Goal: Task Accomplishment & Management: Manage account settings

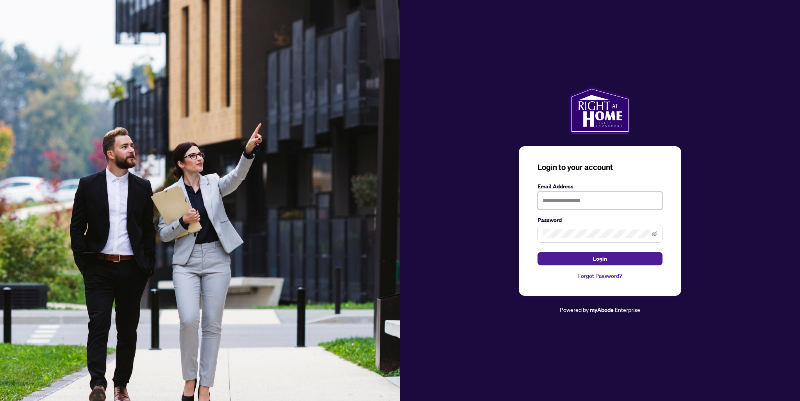
click at [581, 201] on input "text" at bounding box center [600, 200] width 125 height 18
type input "**********"
click at [538, 252] on button "Login" at bounding box center [600, 258] width 125 height 13
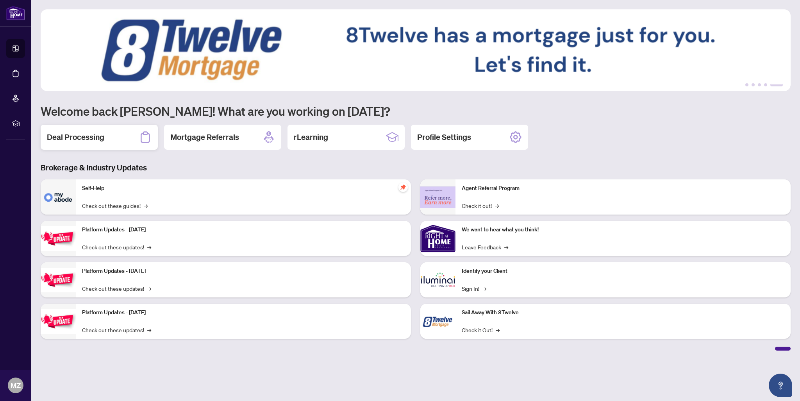
click at [96, 135] on h2 "Deal Processing" at bounding box center [75, 137] width 57 height 11
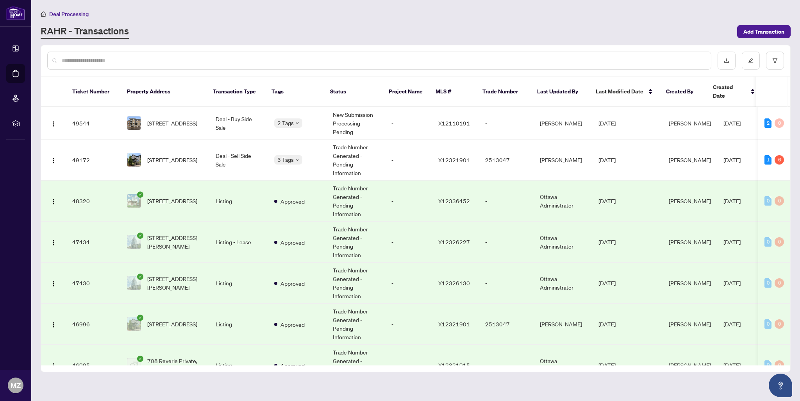
click at [388, 188] on td "-" at bounding box center [408, 201] width 47 height 41
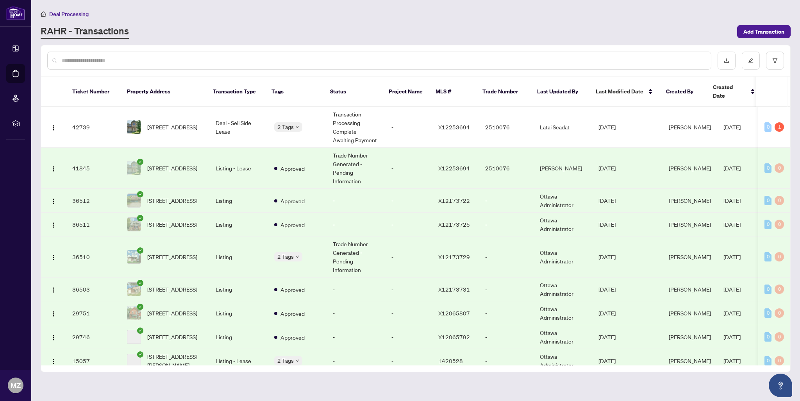
scroll to position [313, 0]
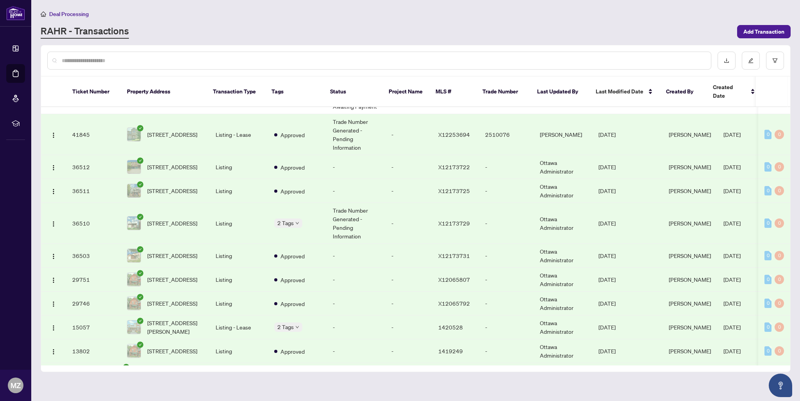
click at [231, 244] on td "Listing" at bounding box center [238, 256] width 59 height 24
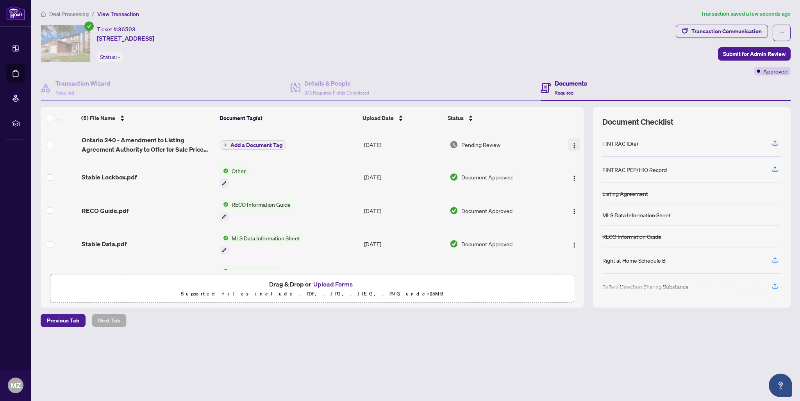
click at [569, 143] on button "button" at bounding box center [574, 144] width 13 height 13
click at [254, 145] on span "Add a Document Tag" at bounding box center [257, 144] width 52 height 5
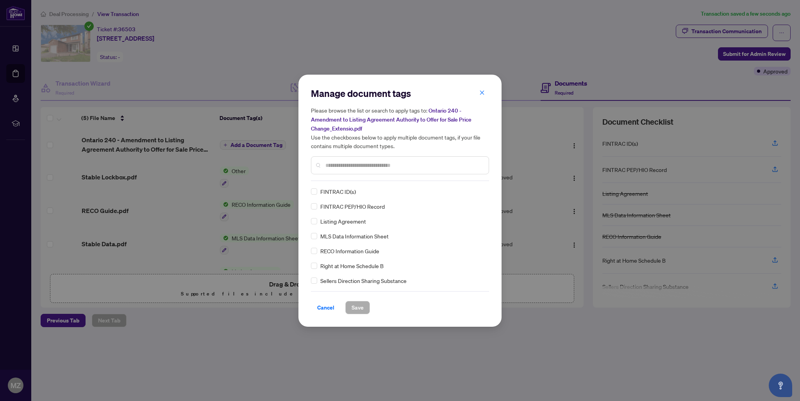
click at [402, 177] on div "Manage document tags Please browse the list or search to apply tags to: Ontario…" at bounding box center [400, 134] width 178 height 94
click at [409, 168] on input "text" at bounding box center [403, 165] width 157 height 9
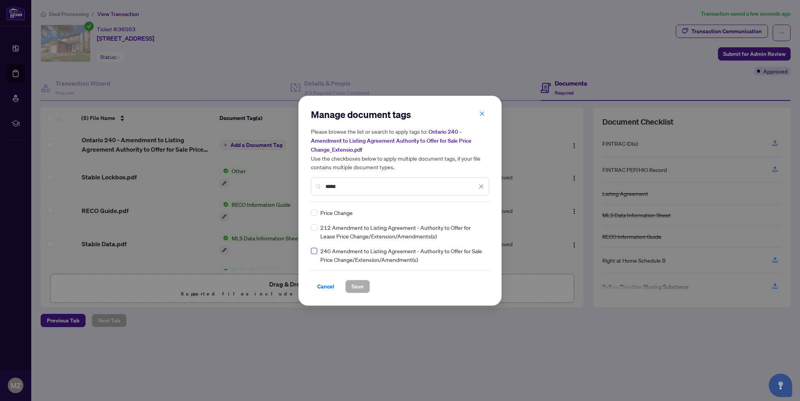
type input "*****"
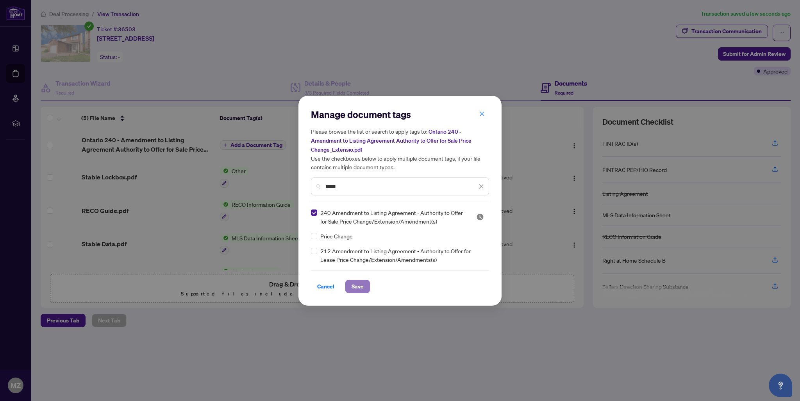
click at [359, 284] on span "Save" at bounding box center [358, 286] width 12 height 13
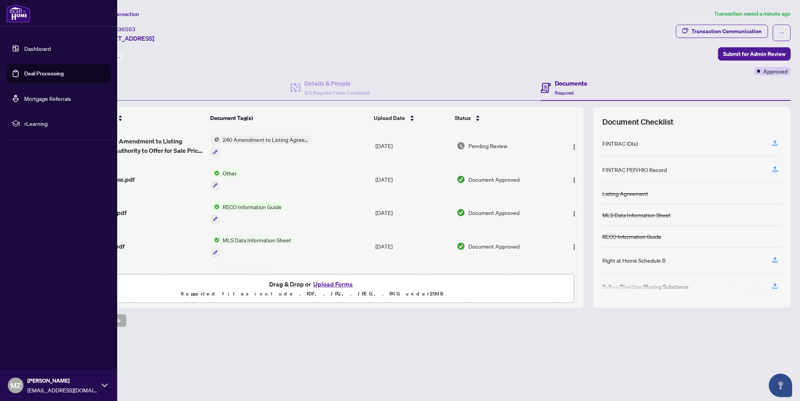
click at [38, 50] on link "Dashboard" at bounding box center [37, 48] width 27 height 7
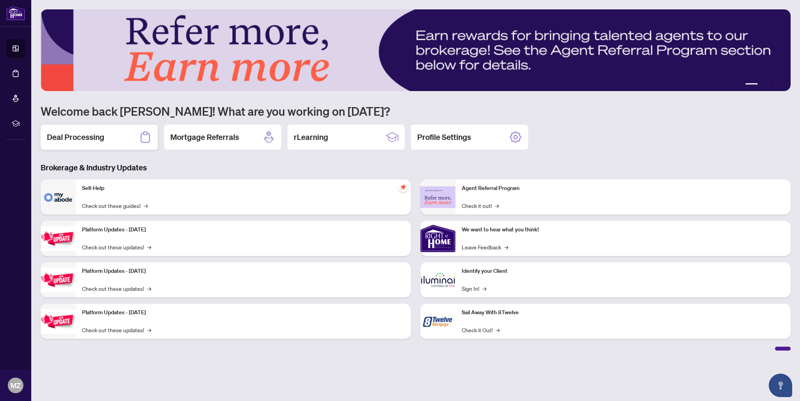
click at [104, 143] on h2 "Deal Processing" at bounding box center [75, 137] width 57 height 11
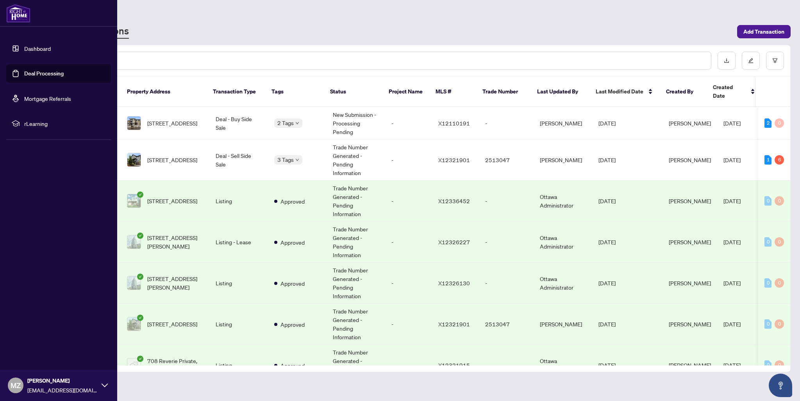
click at [24, 71] on link "Deal Processing" at bounding box center [43, 73] width 39 height 7
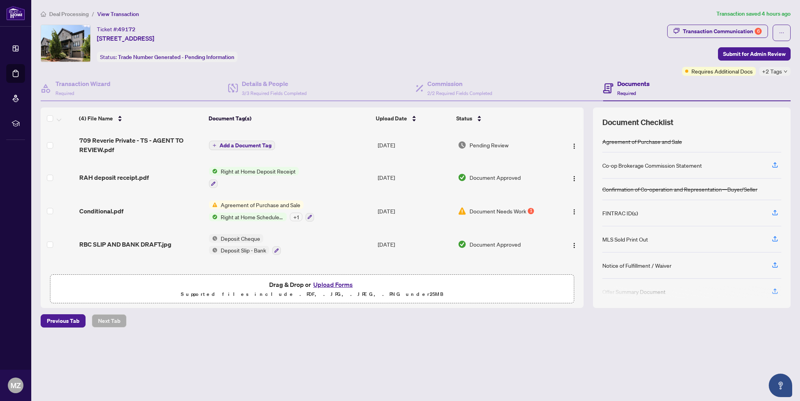
click at [498, 211] on span "Document Needs Work" at bounding box center [498, 211] width 57 height 9
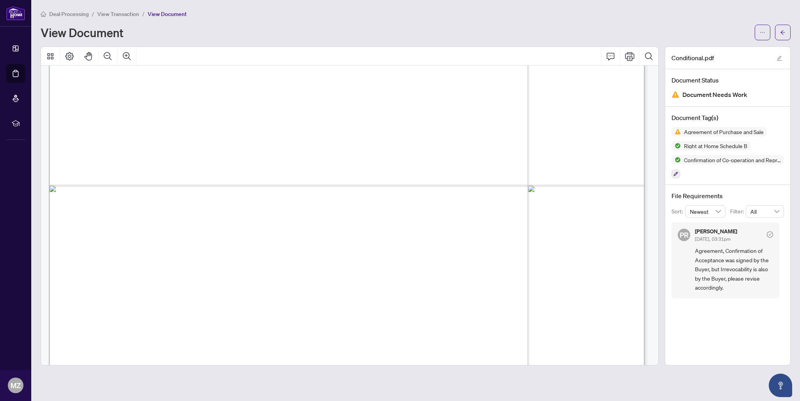
scroll to position [391, 0]
click at [765, 32] on button "button" at bounding box center [763, 33] width 16 height 16
click at [740, 49] on span "Download" at bounding box center [734, 49] width 59 height 9
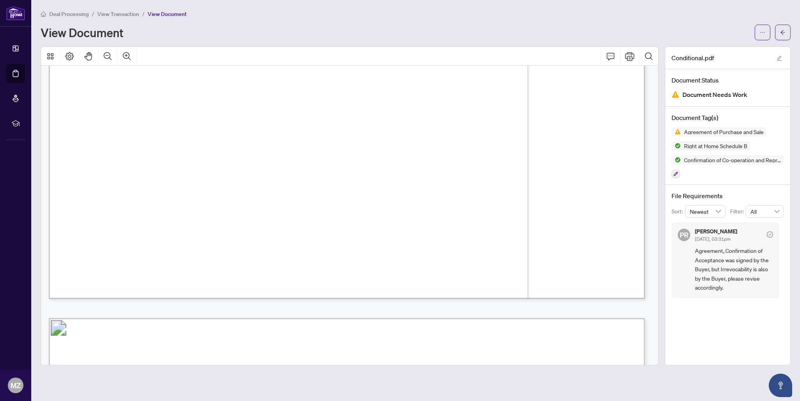
scroll to position [586, 0]
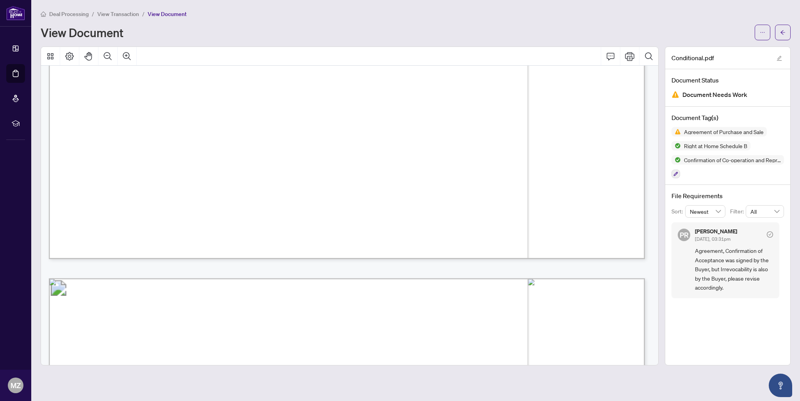
click at [113, 13] on span "View Transaction" at bounding box center [118, 14] width 42 height 7
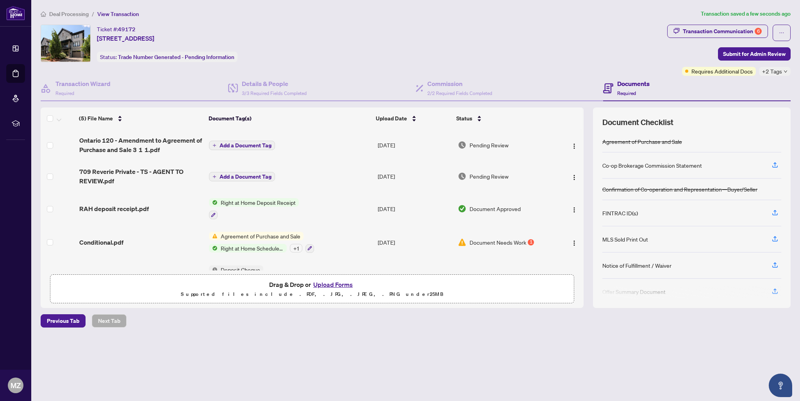
click at [259, 144] on span "Add a Document Tag" at bounding box center [246, 145] width 52 height 5
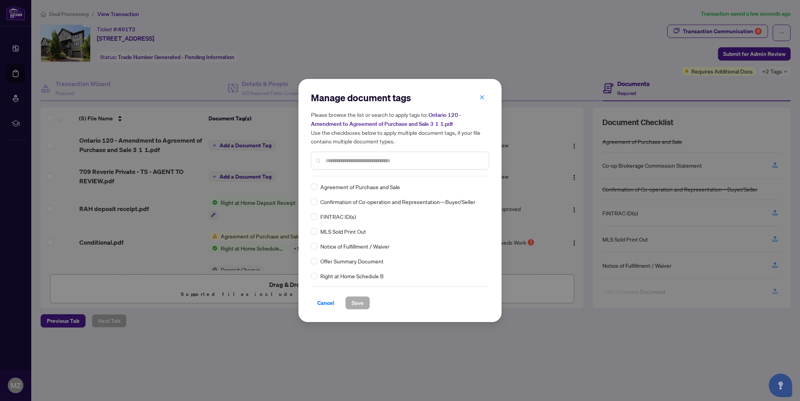
click at [380, 159] on input "text" at bounding box center [403, 160] width 157 height 9
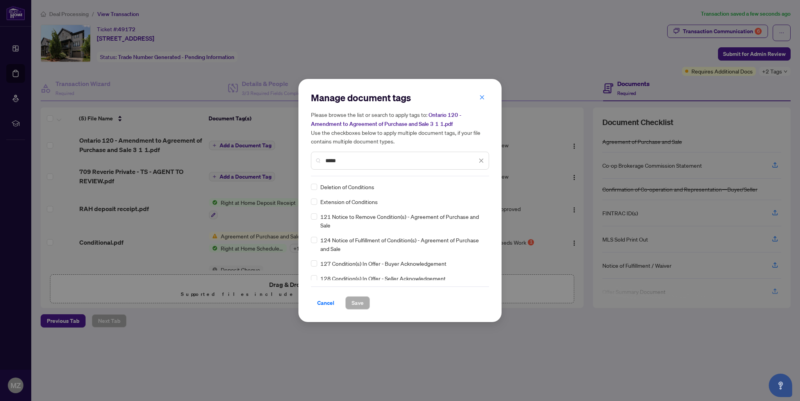
type input "*****"
click at [363, 302] on span "Save" at bounding box center [358, 303] width 12 height 13
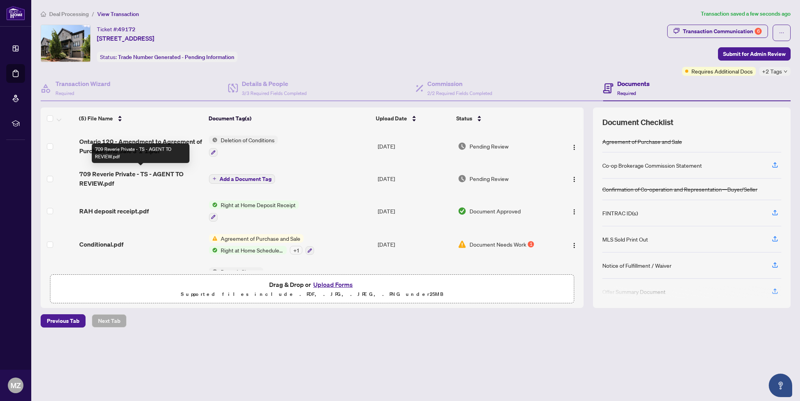
click at [103, 176] on span "709 Reverie Private - TS - AGENT TO REVIEW.pdf" at bounding box center [141, 178] width 124 height 19
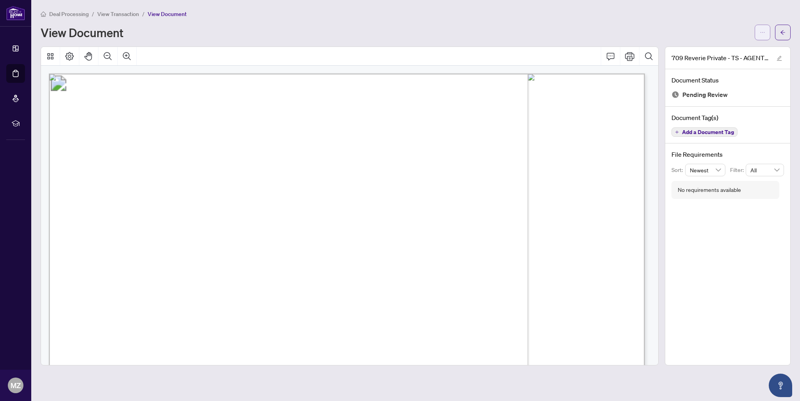
click at [764, 30] on icon "ellipsis" at bounding box center [762, 32] width 5 height 5
click at [735, 49] on span "Download" at bounding box center [734, 49] width 59 height 9
click at [780, 30] on icon "arrow-left" at bounding box center [782, 32] width 5 height 5
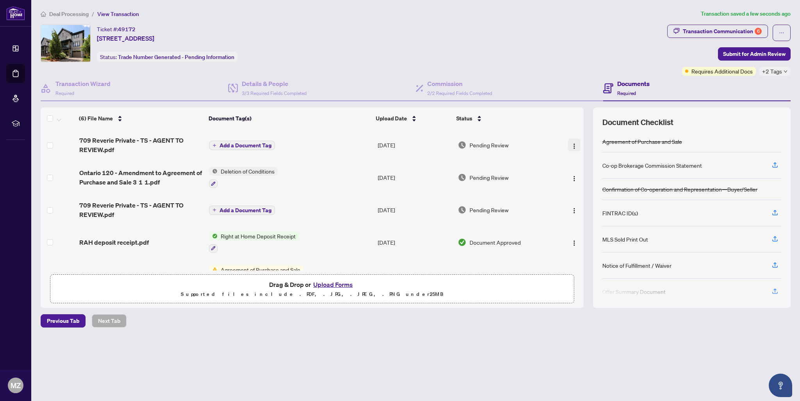
click at [572, 143] on img "button" at bounding box center [574, 146] width 6 height 6
click at [586, 223] on span "Rename" at bounding box center [609, 222] width 75 height 9
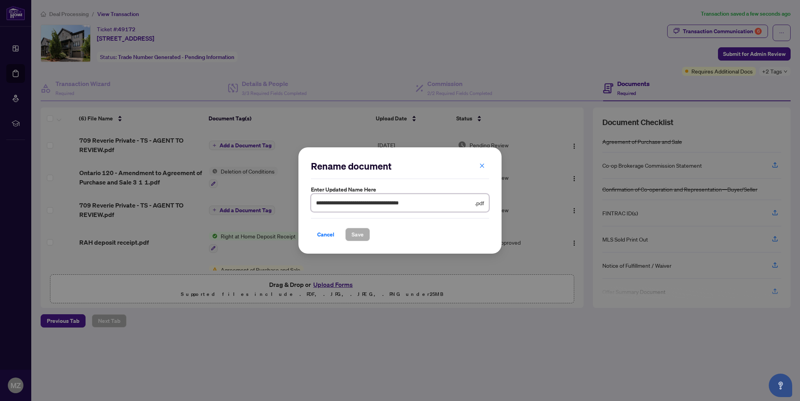
drag, startPoint x: 474, startPoint y: 207, endPoint x: 558, endPoint y: 211, distance: 84.5
click at [565, 212] on div "**********" at bounding box center [400, 200] width 800 height 401
drag, startPoint x: 396, startPoint y: 202, endPoint x: 481, endPoint y: 203, distance: 85.6
click at [481, 203] on span "**********" at bounding box center [400, 203] width 178 height 18
type input "**********"
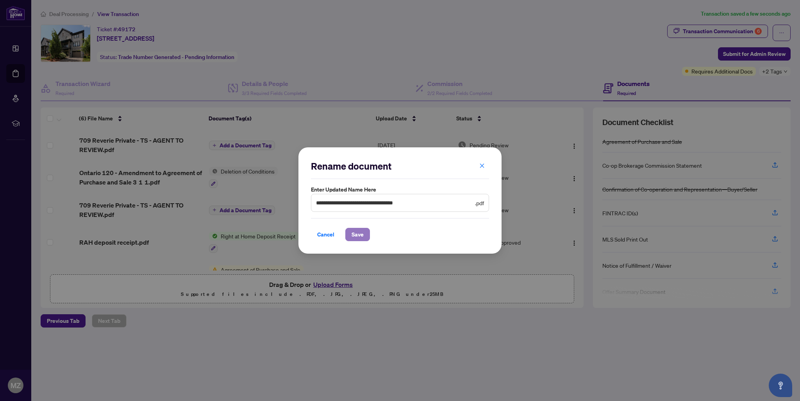
click at [367, 230] on button "Save" at bounding box center [357, 234] width 25 height 13
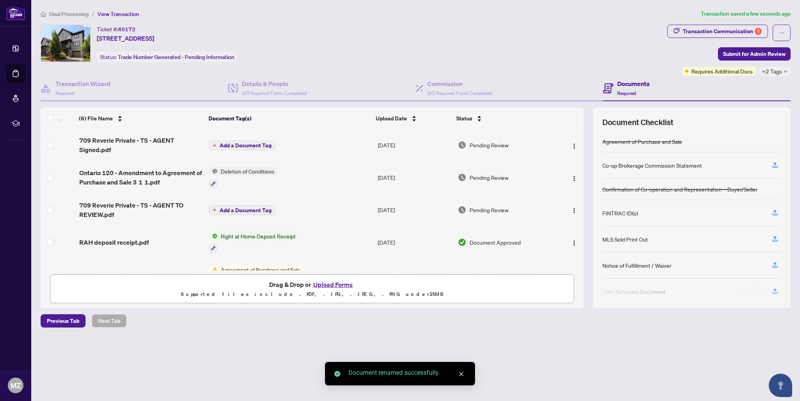
click at [155, 139] on span "709 Reverie Private - TS - AGENT Signed.pdf" at bounding box center [141, 145] width 124 height 19
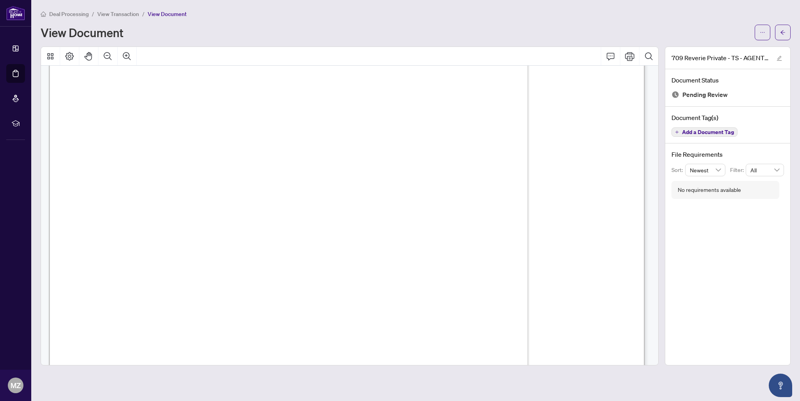
scroll to position [313, 0]
click at [782, 30] on icon "arrow-left" at bounding box center [782, 32] width 5 height 5
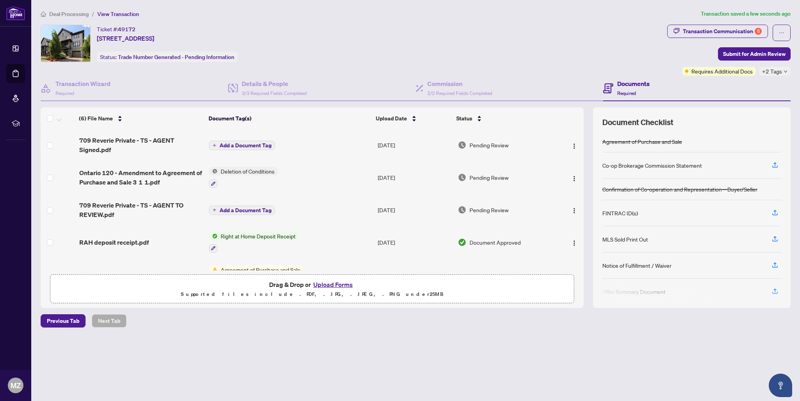
click at [260, 145] on span "Add a Document Tag" at bounding box center [246, 145] width 52 height 5
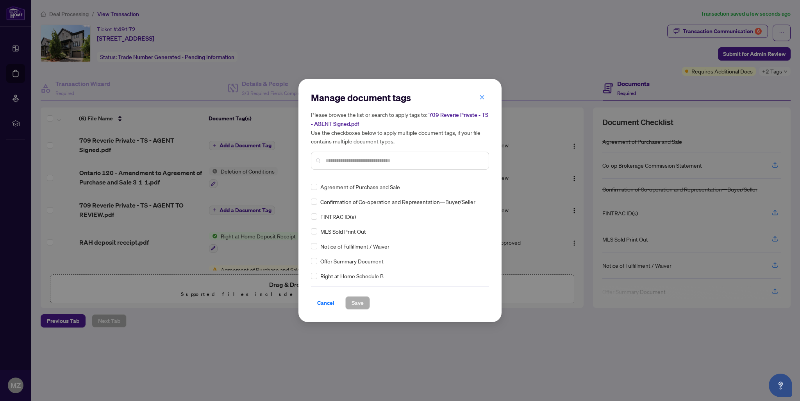
click at [358, 179] on div "Manage document tags Please browse the list or search to apply tags to: 709 Rev…" at bounding box center [400, 200] width 178 height 218
click at [389, 162] on input "text" at bounding box center [403, 160] width 157 height 9
type input "*****"
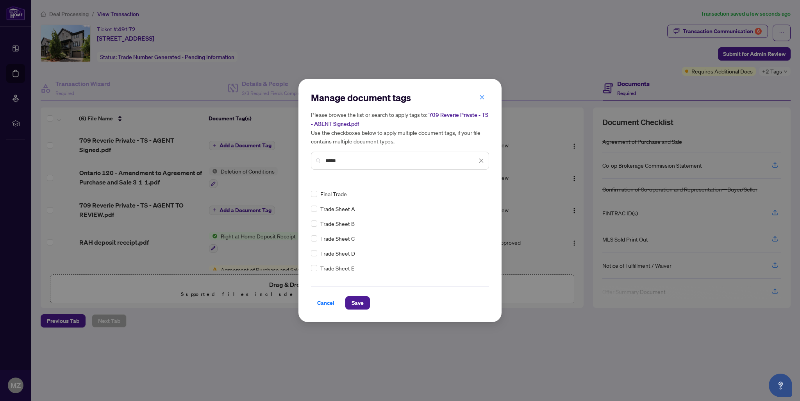
scroll to position [14, 0]
click at [361, 302] on span "Save" at bounding box center [358, 303] width 12 height 13
